Goal: Information Seeking & Learning: Learn about a topic

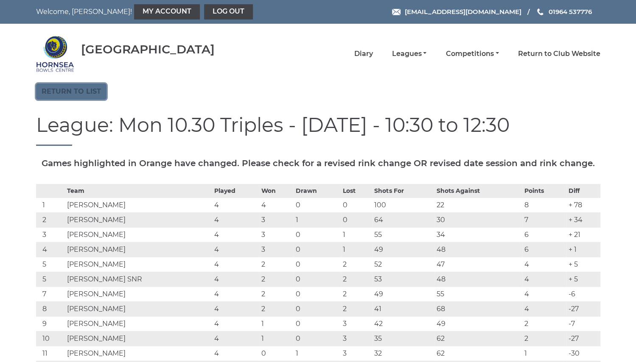
click at [90, 91] on link "Return to list" at bounding box center [71, 92] width 70 height 16
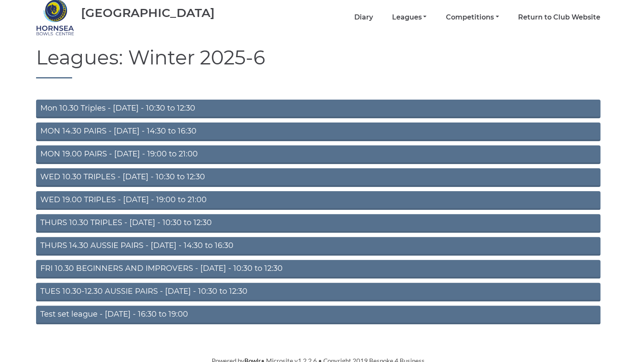
scroll to position [41, 0]
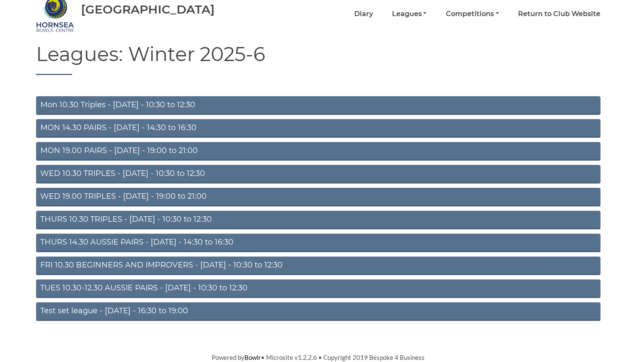
click at [154, 216] on link "THURS 10.30 TRIPLES - Thursday - 10:30 to 12:30" at bounding box center [318, 220] width 564 height 19
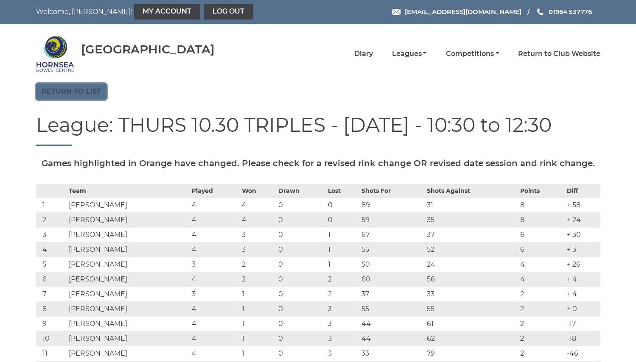
click at [85, 90] on link "Return to list" at bounding box center [71, 92] width 70 height 16
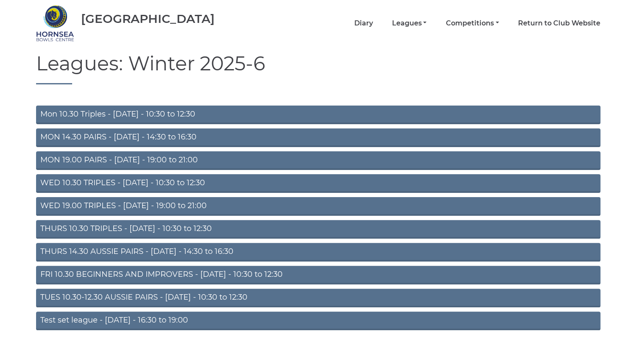
scroll to position [41, 0]
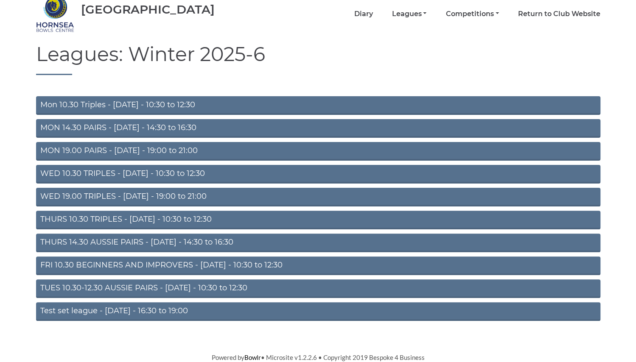
click at [165, 238] on link "THURS 14.30 AUSSIE PAIRS - Thursday - 14:30 to 16:30" at bounding box center [318, 243] width 564 height 19
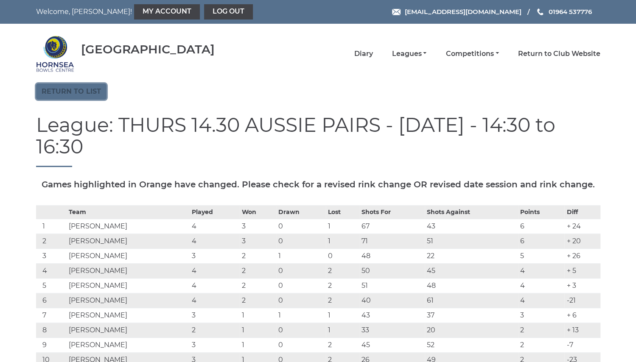
click at [61, 89] on link "Return to list" at bounding box center [71, 92] width 70 height 16
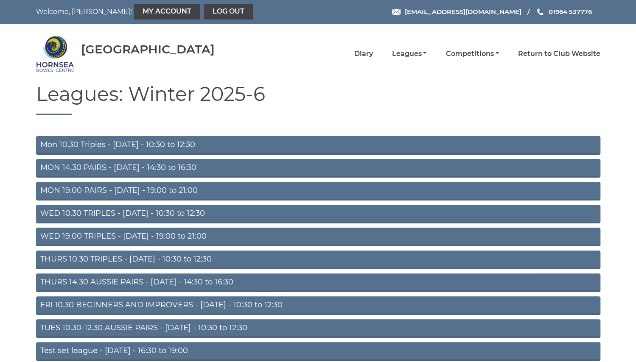
click at [160, 143] on link "Mon 10.30 Triples - Monday - 10:30 to 12:30" at bounding box center [318, 145] width 564 height 19
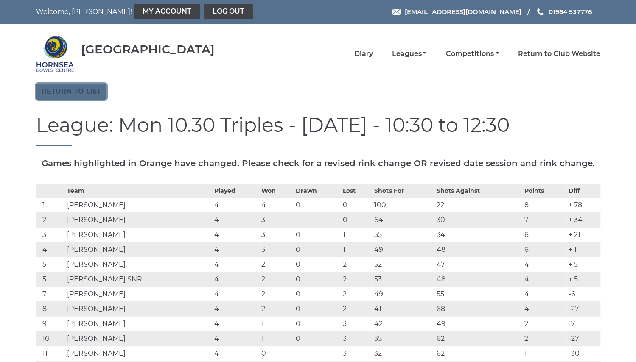
click at [73, 92] on link "Return to list" at bounding box center [71, 92] width 70 height 16
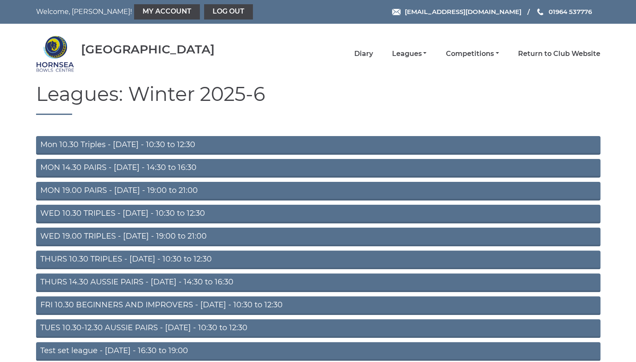
click at [192, 258] on link "THURS 10.30 TRIPLES - Thursday - 10:30 to 12:30" at bounding box center [318, 260] width 564 height 19
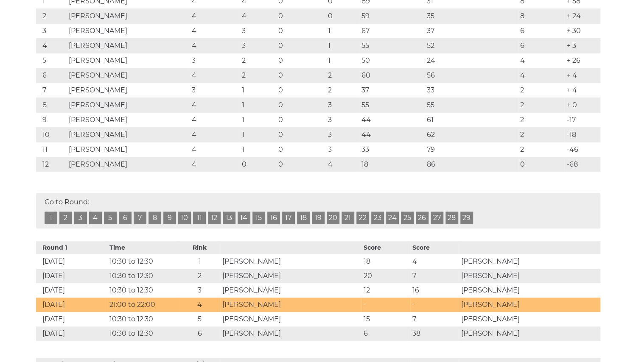
scroll to position [204, 0]
